Goal: Task Accomplishment & Management: Manage account settings

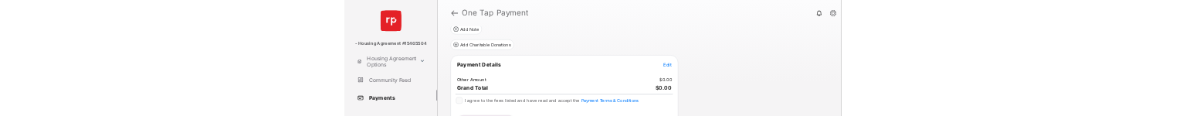
scroll to position [162, 0]
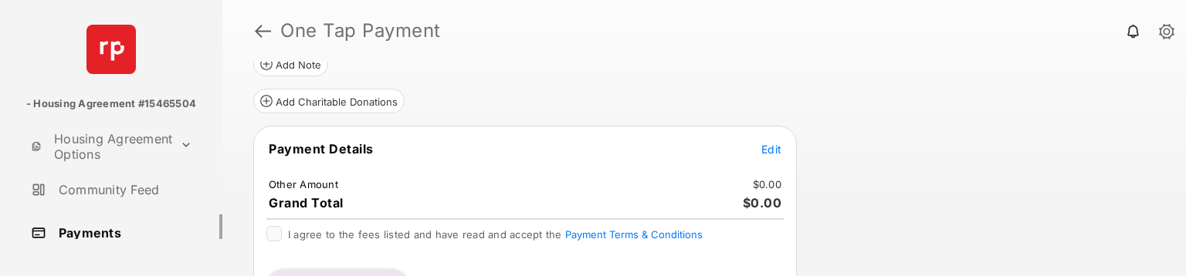
click at [772, 148] on span "Edit" at bounding box center [772, 149] width 20 height 13
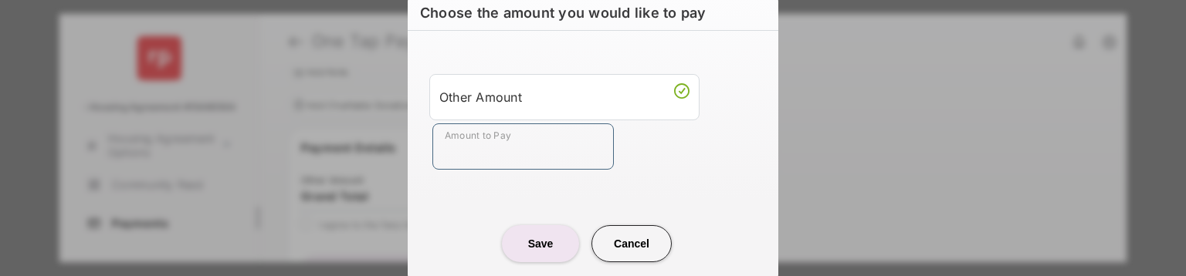
click at [501, 151] on input "Amount to Pay" at bounding box center [524, 147] width 182 height 46
type input "**"
click at [443, 233] on center "Save Cancel" at bounding box center [593, 237] width 334 height 49
click at [514, 250] on button "Save" at bounding box center [540, 244] width 77 height 37
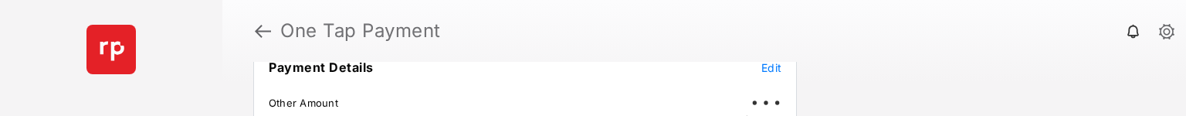
scroll to position [244, 0]
click at [772, 66] on span "Edit" at bounding box center [772, 67] width 20 height 13
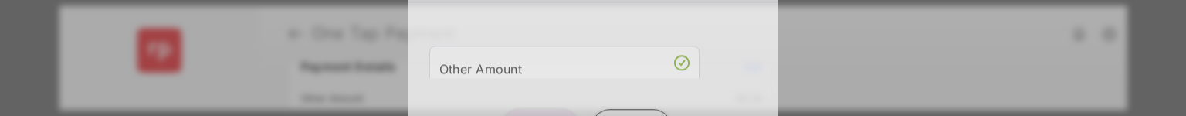
scroll to position [77, 0]
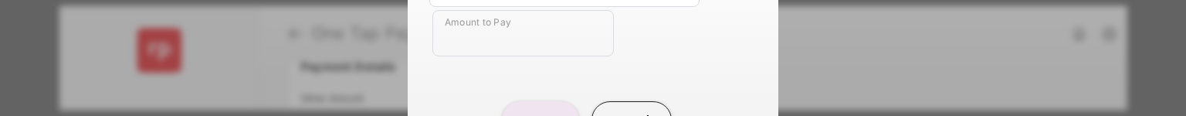
click at [522, 49] on input "Amount to Pay" at bounding box center [524, 33] width 182 height 46
type input "**"
click at [541, 97] on center "Save Cancel" at bounding box center [593, 113] width 334 height 49
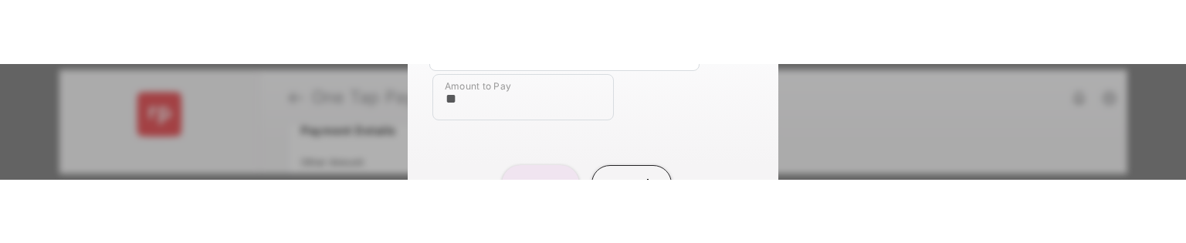
scroll to position [240, 0]
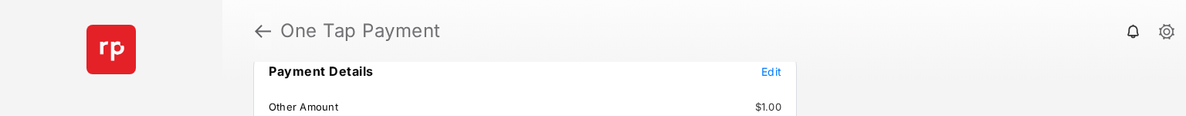
click at [263, 33] on link at bounding box center [263, 30] width 16 height 37
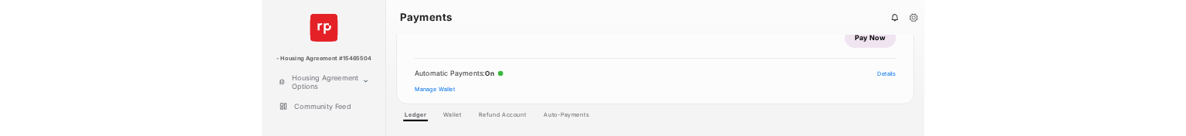
scroll to position [49, 0]
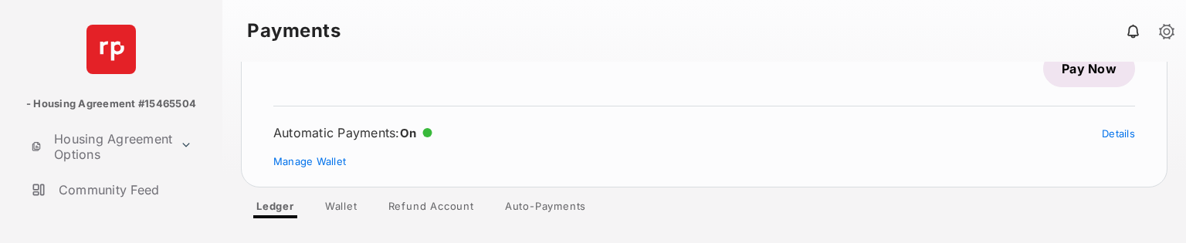
click at [334, 115] on link "Wallet" at bounding box center [341, 209] width 57 height 19
drag, startPoint x: 896, startPoint y: 215, endPoint x: 900, endPoint y: 112, distance: 103.6
click at [900, 112] on div at bounding box center [704, 153] width 964 height 182
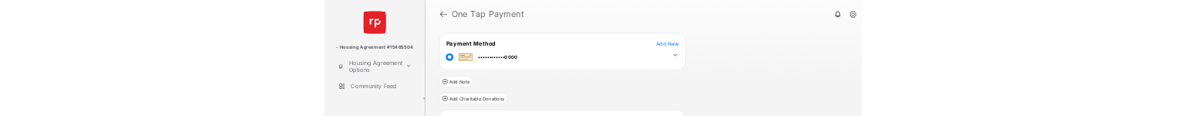
scroll to position [216, 0]
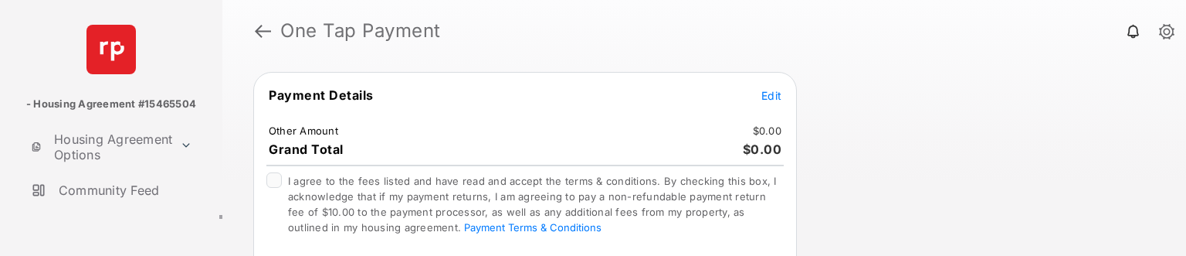
click at [779, 89] on span "Edit" at bounding box center [772, 95] width 20 height 13
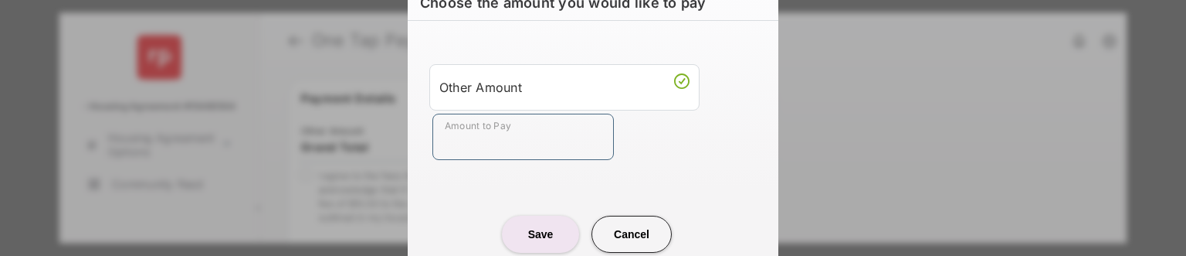
click at [558, 143] on input "Amount to Pay" at bounding box center [524, 137] width 182 height 46
type input "**"
click at [545, 228] on button "Save" at bounding box center [540, 233] width 77 height 37
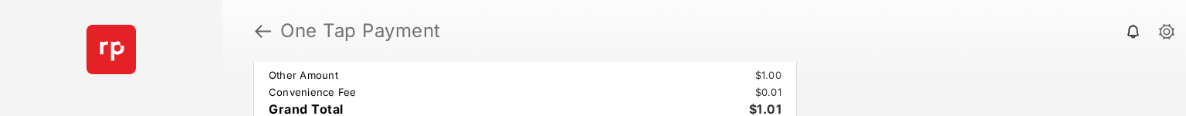
scroll to position [280, 0]
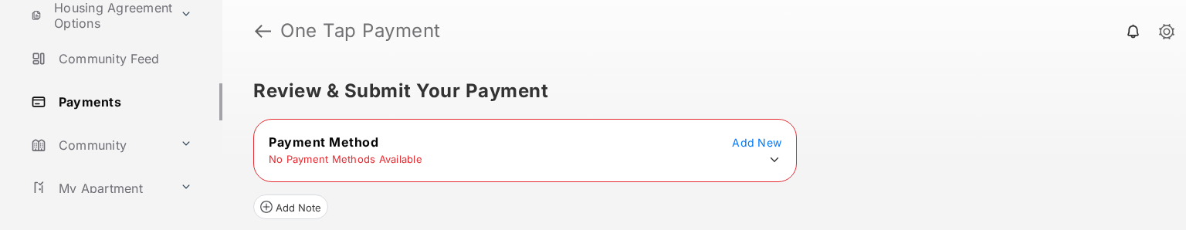
scroll to position [150, 0]
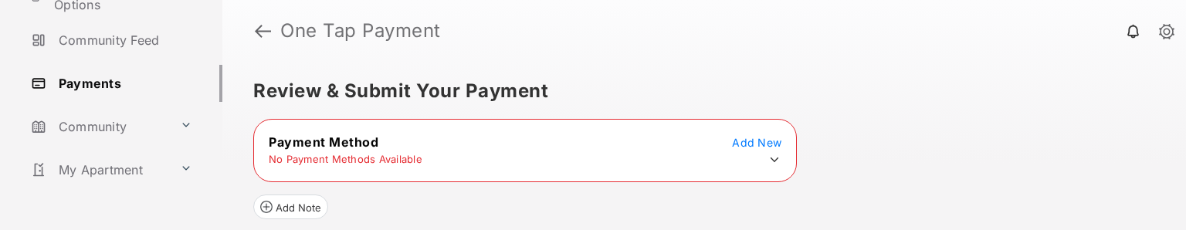
click at [90, 86] on link "Payments" at bounding box center [124, 83] width 198 height 37
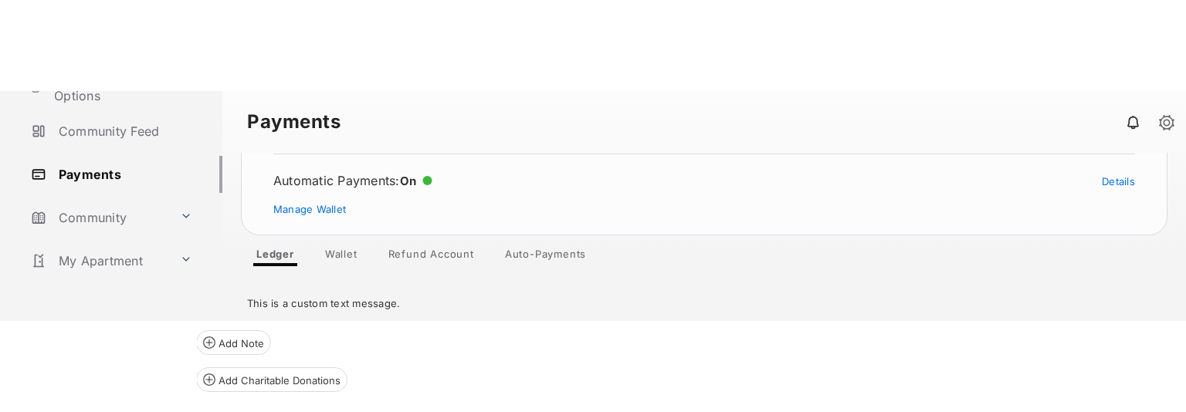
scroll to position [93, 0]
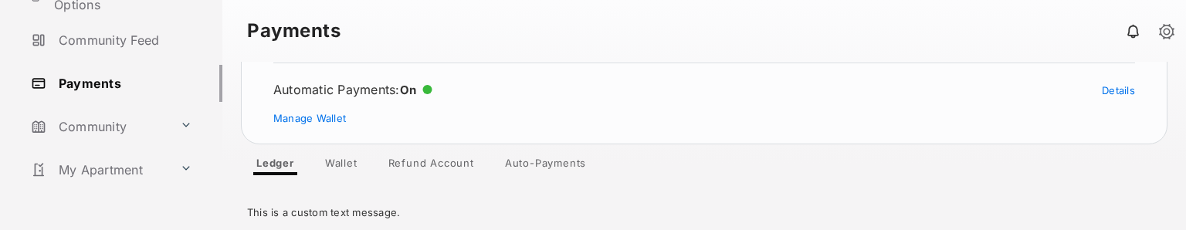
click at [452, 115] on link "Refund Account" at bounding box center [431, 166] width 110 height 19
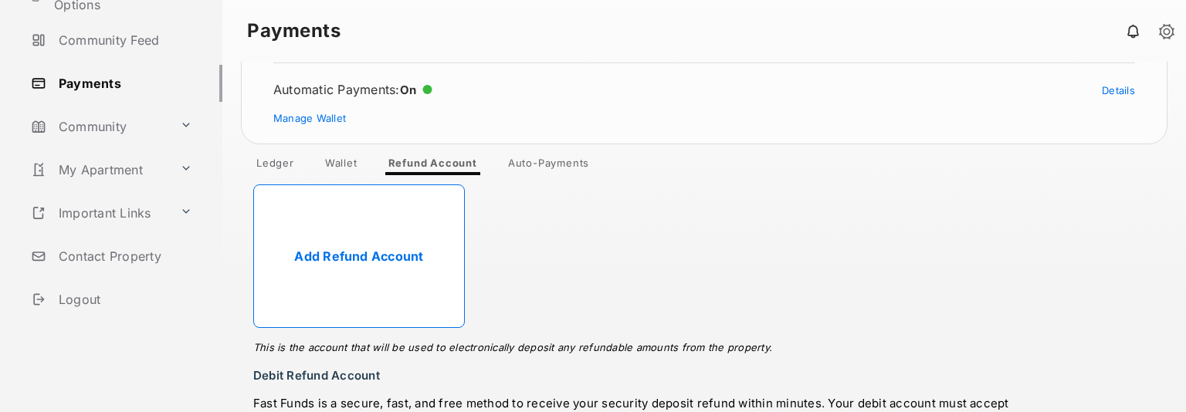
click at [561, 115] on link "Auto-Payments" at bounding box center [549, 166] width 106 height 19
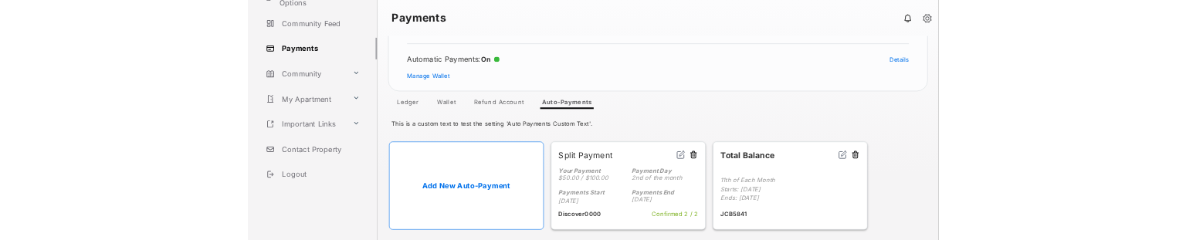
scroll to position [93, 0]
